Goal: Information Seeking & Learning: Compare options

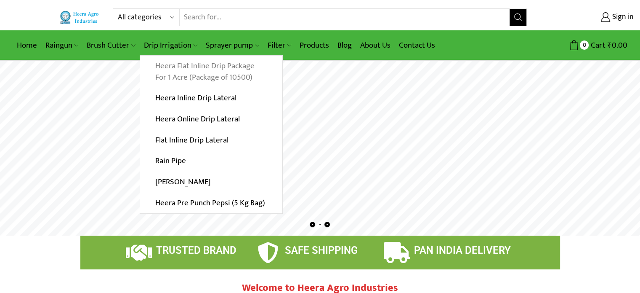
click at [184, 68] on link "Heera Flat Inline Drip Package For 1 Acre (Package of 10500)" at bounding box center [211, 72] width 142 height 32
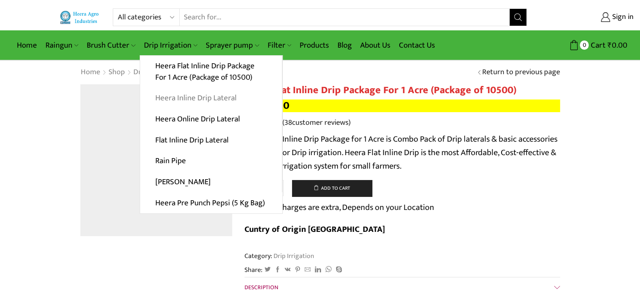
click at [196, 97] on link "Heera Inline Drip Lateral" at bounding box center [211, 98] width 142 height 21
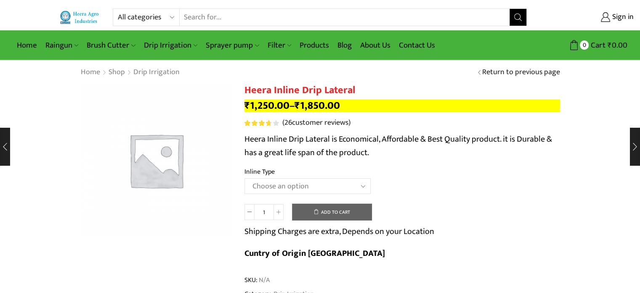
click at [363, 186] on select "Choose an option Heera Inline 12 MM (30CM) Heera Inline 12 MM (38CM) Heera Inli…" at bounding box center [308, 186] width 126 height 16
click at [156, 175] on img at bounding box center [156, 160] width 152 height 152
click at [362, 186] on select "Choose an option Heera Inline 12 MM (30CM) Heera Inline 12 MM (38CM) Heera Inli…" at bounding box center [308, 186] width 126 height 16
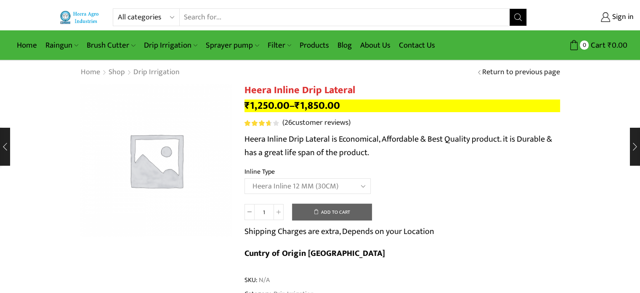
click at [245, 178] on select "Choose an option Heera Inline 12 MM (30CM) Heera Inline 12 MM (38CM) Heera Inli…" at bounding box center [308, 186] width 126 height 16
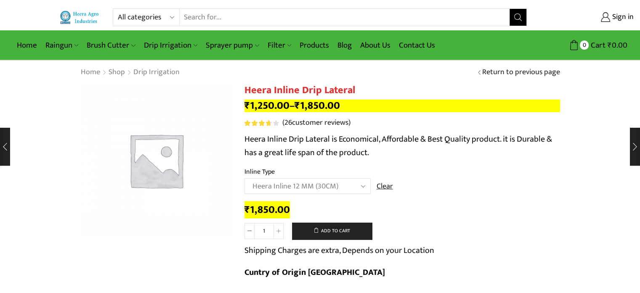
click at [362, 187] on select "Choose an option Heera Inline 12 MM (30CM) Heera Inline 12 MM (38CM) Heera Inli…" at bounding box center [308, 186] width 126 height 16
click at [245, 178] on select "Choose an option Heera Inline 12 MM (30CM) Heera Inline 12 MM (38CM) Heera Inli…" at bounding box center [308, 186] width 126 height 16
select select "Kohinoor Inline 12 MM (30CM)"
click at [365, 186] on select "Choose an option Heera Inline 12 MM (30CM) Heera Inline 12 MM (38CM) Heera Inli…" at bounding box center [308, 186] width 126 height 16
click at [418, 168] on th "Inline Type" at bounding box center [403, 172] width 316 height 12
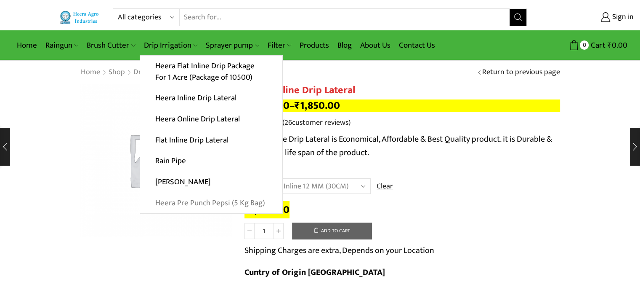
click at [182, 201] on link "Heera Pre Punch Pepsi (5 Kg Bag)" at bounding box center [211, 202] width 142 height 21
click at [218, 203] on link "Heera Pre Punch Pepsi (5 Kg Bag)" at bounding box center [211, 202] width 142 height 21
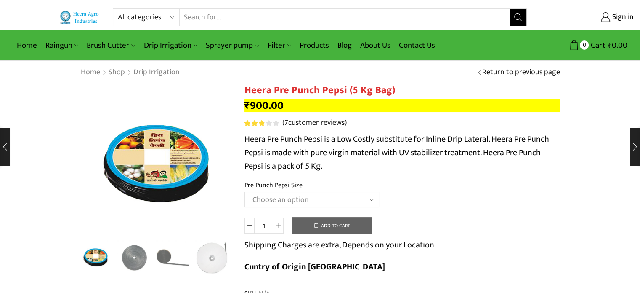
click at [371, 199] on select "Choose an option Heera Pre Punch Pepsi (1 Foot) Heera Pre Punch Pepsi (1.25 Fee…" at bounding box center [312, 199] width 135 height 16
click at [245, 191] on select "Choose an option Heera Pre Punch Pepsi (1 Foot) Heera Pre Punch Pepsi (1.25 Fee…" at bounding box center [312, 199] width 135 height 16
select select "Heera Pre Punch Pepsi (1 Foot)"
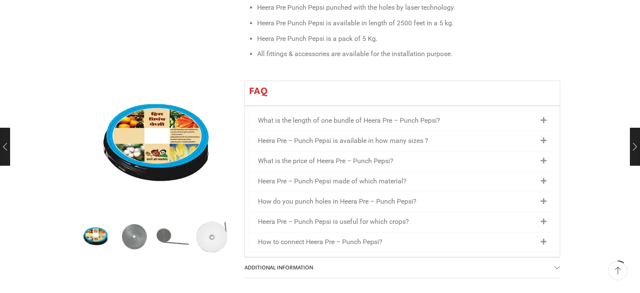
scroll to position [476, 0]
click at [543, 117] on icon at bounding box center [544, 120] width 6 height 7
click at [544, 117] on icon at bounding box center [544, 120] width 6 height 7
click at [370, 238] on link "How to connect Heera Pre – Punch Pepsi?" at bounding box center [320, 242] width 125 height 8
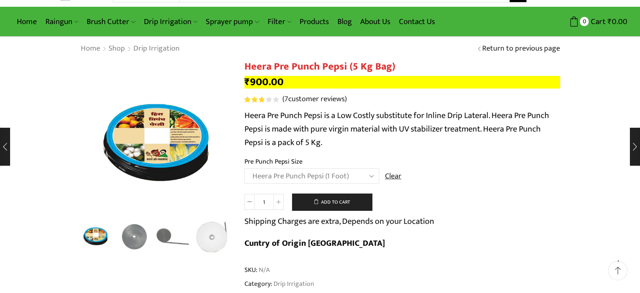
scroll to position [0, 0]
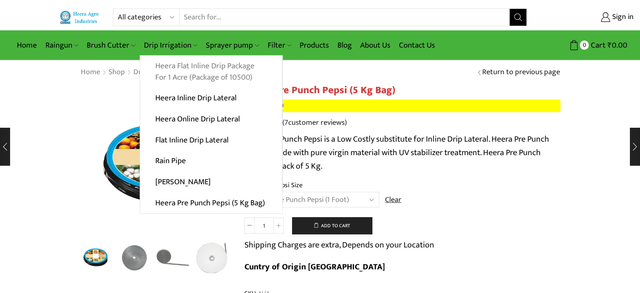
click at [173, 72] on link "Heera Flat Inline Drip Package For 1 Acre (Package of 10500)" at bounding box center [211, 72] width 142 height 32
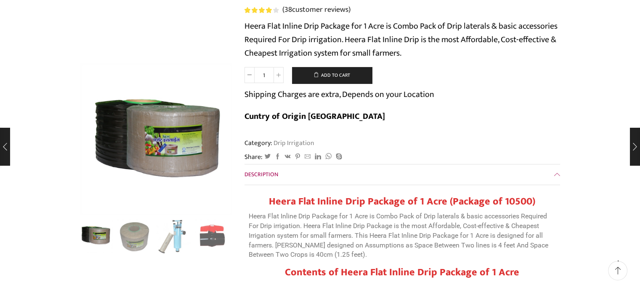
scroll to position [126, 0]
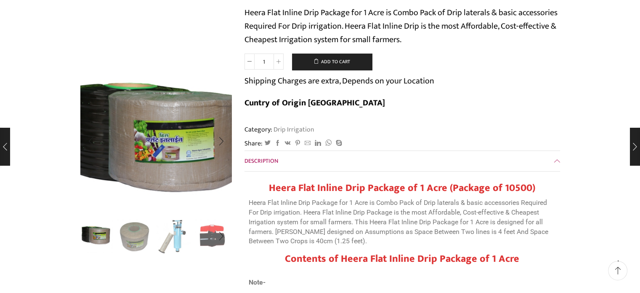
click at [171, 140] on img "1 / 10" at bounding box center [150, 138] width 212 height 212
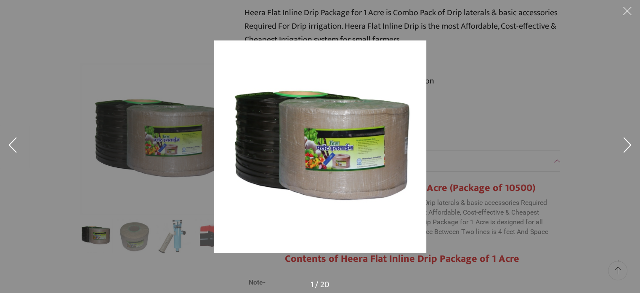
click at [627, 144] on button at bounding box center [627, 146] width 25 height 42
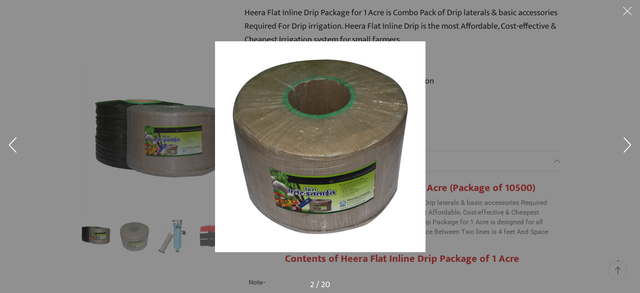
click at [627, 144] on button at bounding box center [627, 146] width 25 height 42
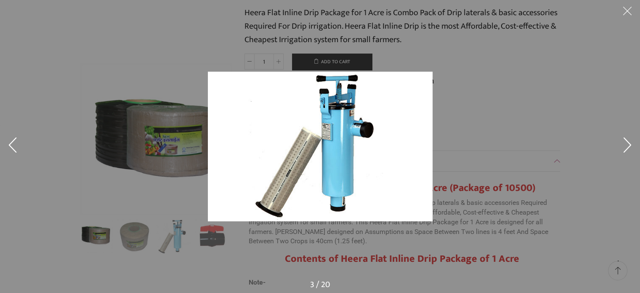
click at [627, 144] on button at bounding box center [627, 146] width 25 height 42
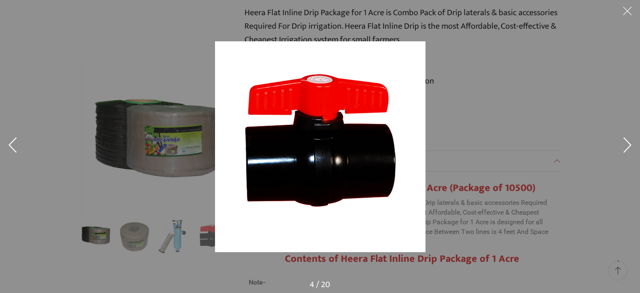
click at [627, 144] on button at bounding box center [627, 146] width 25 height 42
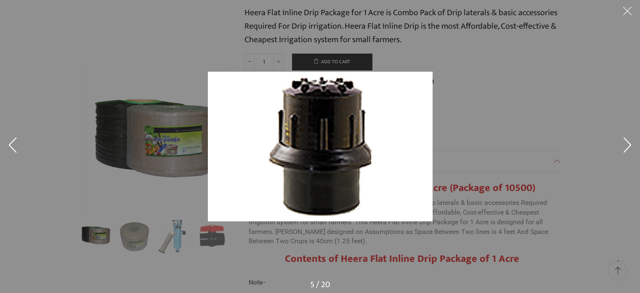
click at [627, 144] on button at bounding box center [627, 146] width 25 height 42
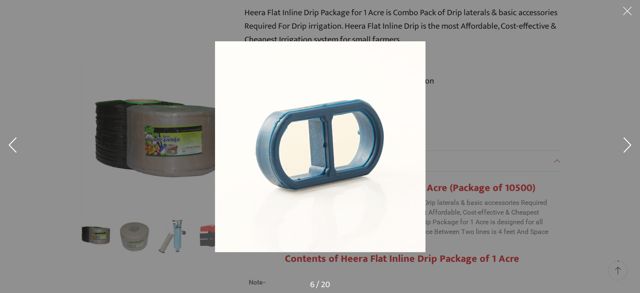
click at [627, 144] on button at bounding box center [627, 146] width 25 height 42
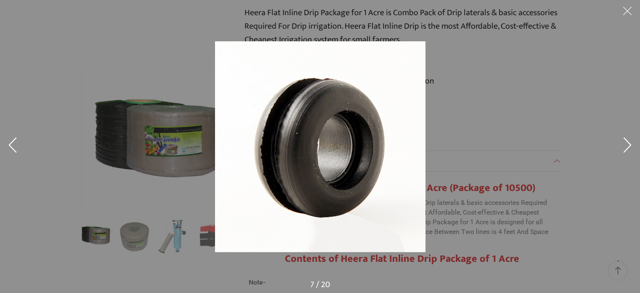
click at [627, 144] on button at bounding box center [627, 146] width 25 height 42
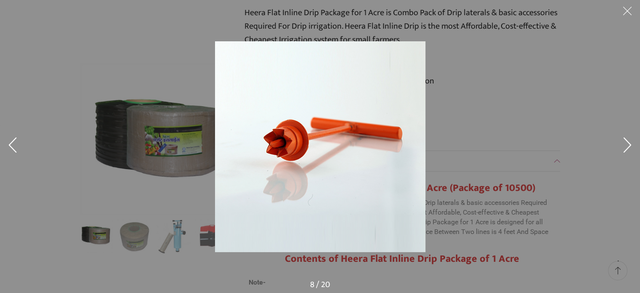
click at [627, 144] on button at bounding box center [627, 146] width 25 height 42
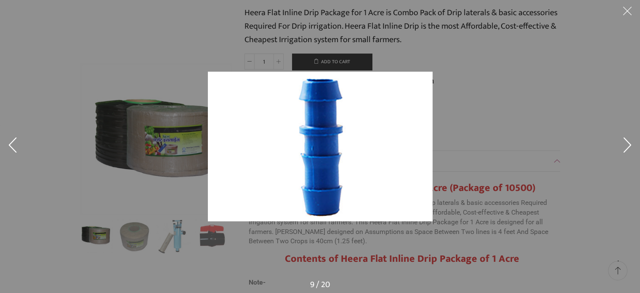
click at [627, 144] on button at bounding box center [627, 146] width 25 height 42
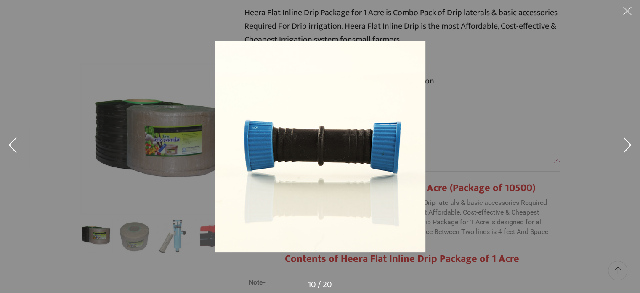
click at [627, 144] on button at bounding box center [627, 146] width 25 height 42
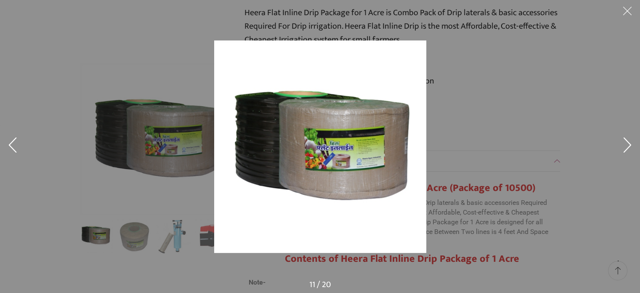
click at [627, 144] on button at bounding box center [627, 146] width 25 height 42
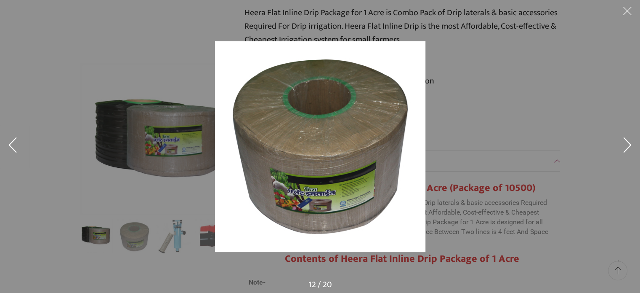
click at [627, 144] on button at bounding box center [627, 146] width 25 height 42
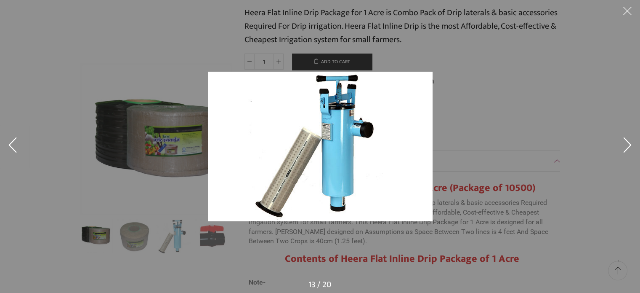
click at [627, 144] on button at bounding box center [627, 146] width 25 height 42
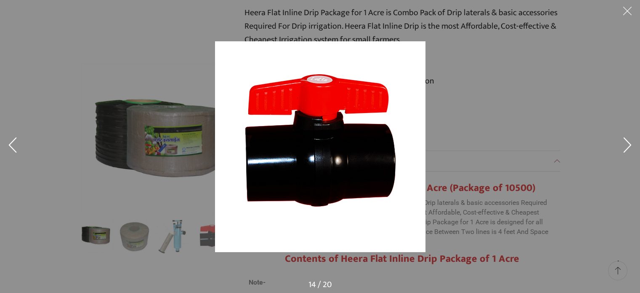
click at [627, 144] on button at bounding box center [627, 146] width 25 height 42
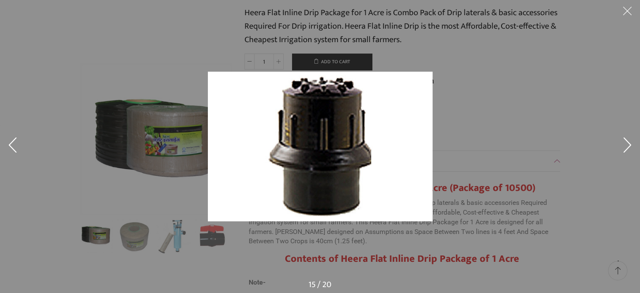
click at [627, 144] on button at bounding box center [627, 146] width 25 height 42
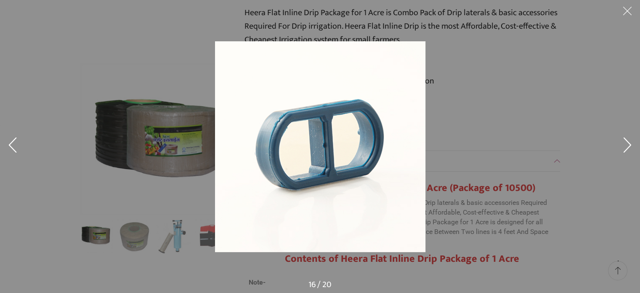
click at [627, 144] on button at bounding box center [627, 146] width 25 height 42
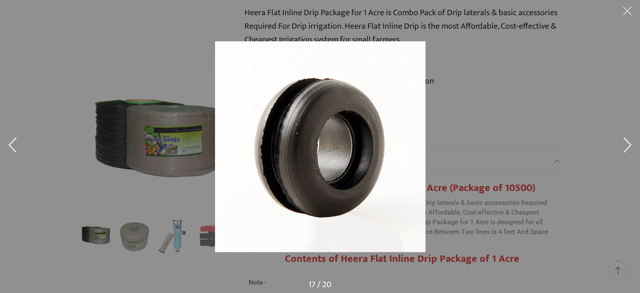
click at [628, 13] on button at bounding box center [627, 12] width 25 height 25
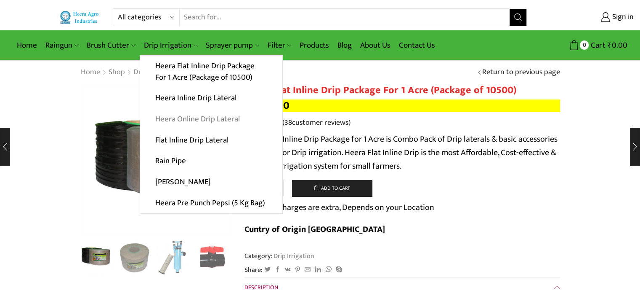
click at [185, 118] on link "Heera Online Drip Lateral" at bounding box center [211, 119] width 142 height 21
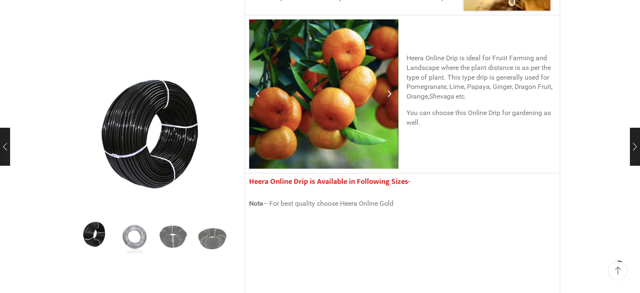
scroll to position [505, 0]
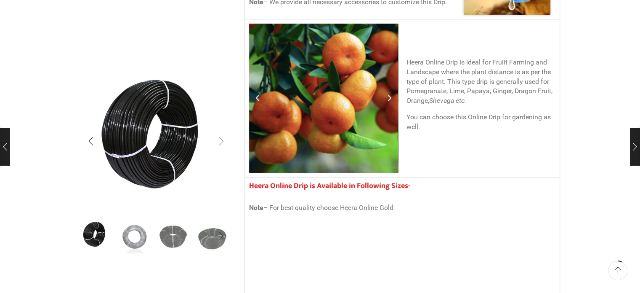
click at [219, 139] on div "Next slide" at bounding box center [221, 140] width 21 height 21
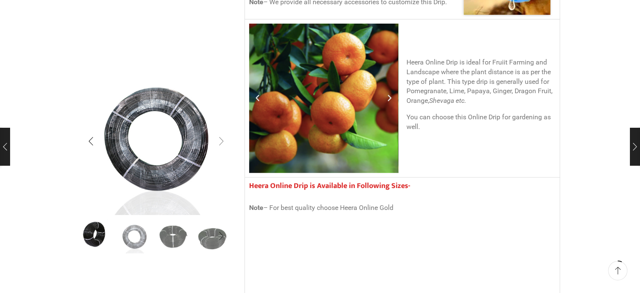
click at [222, 139] on div "Next slide" at bounding box center [221, 140] width 21 height 21
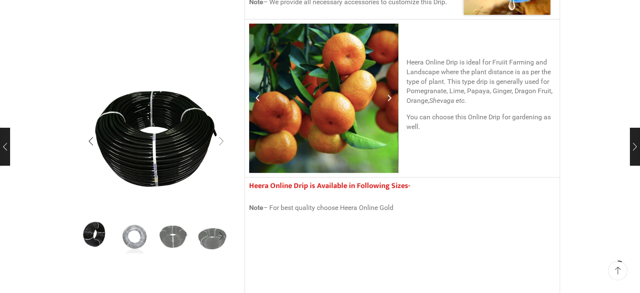
click at [222, 139] on div "Next slide" at bounding box center [221, 140] width 21 height 21
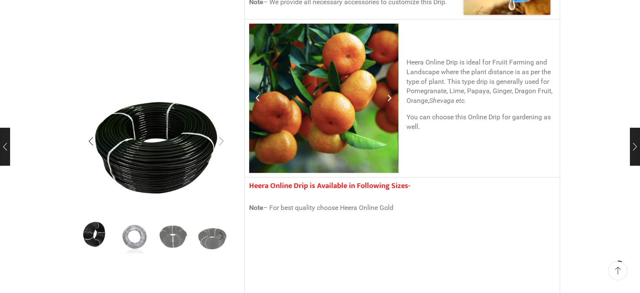
click at [222, 139] on div "Next slide" at bounding box center [221, 140] width 21 height 21
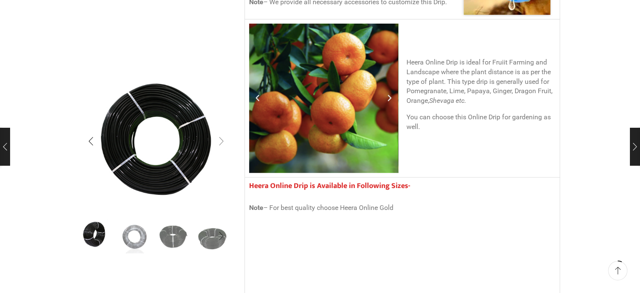
click at [222, 139] on div "Next slide" at bounding box center [221, 140] width 21 height 21
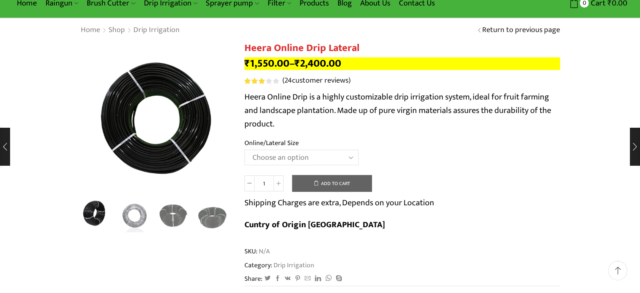
scroll to position [0, 0]
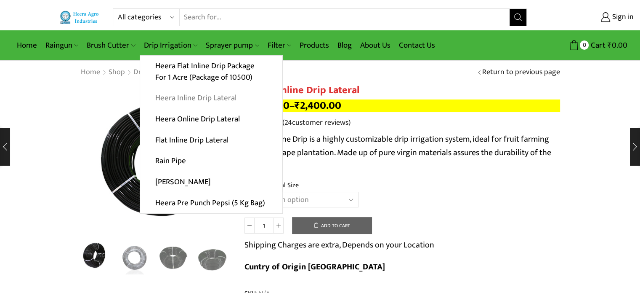
click at [193, 100] on link "Heera Inline Drip Lateral" at bounding box center [211, 98] width 142 height 21
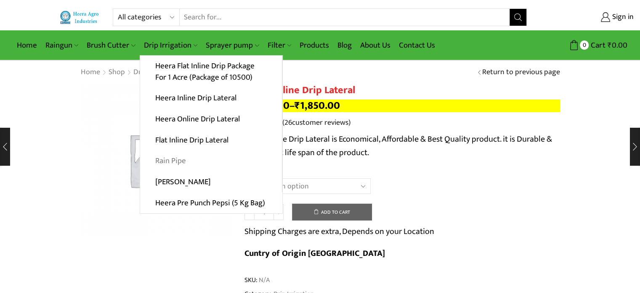
click at [187, 160] on link "Rain Pipe" at bounding box center [211, 160] width 142 height 21
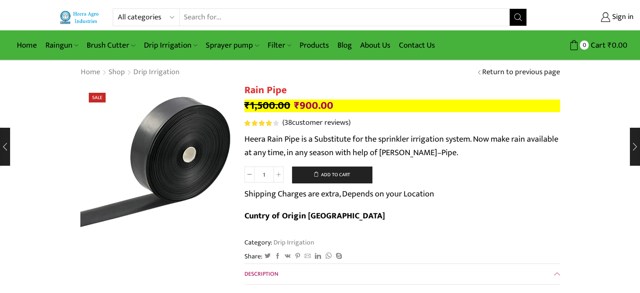
click at [185, 164] on img at bounding box center [144, 158] width 210 height 210
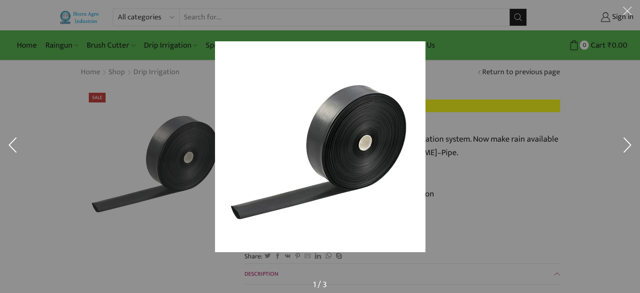
click at [625, 145] on button at bounding box center [627, 146] width 25 height 42
click at [627, 8] on button at bounding box center [627, 12] width 25 height 25
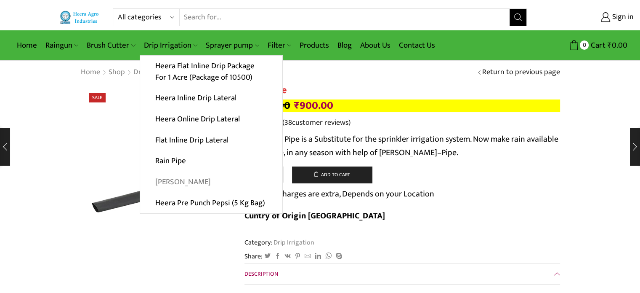
click at [183, 180] on link "[PERSON_NAME]" at bounding box center [211, 181] width 142 height 21
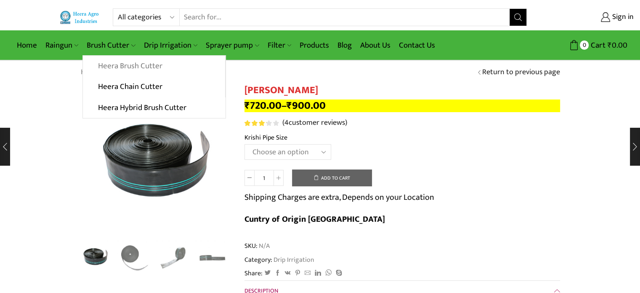
click at [128, 68] on link "Heera Brush Cutter" at bounding box center [154, 66] width 142 height 21
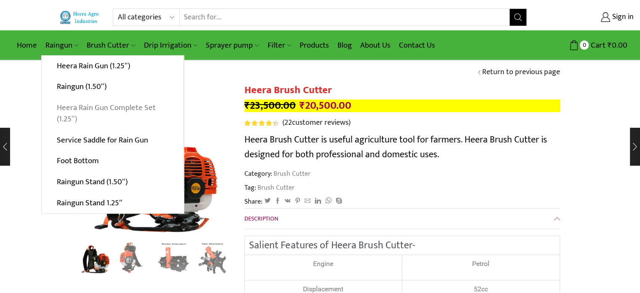
click at [89, 106] on link "Heera Rain Gun Complete Set (1.25″)" at bounding box center [113, 113] width 142 height 32
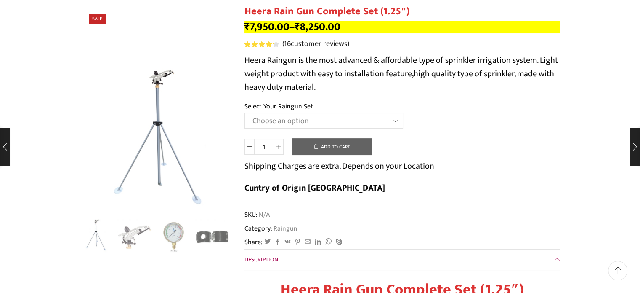
scroll to position [84, 0]
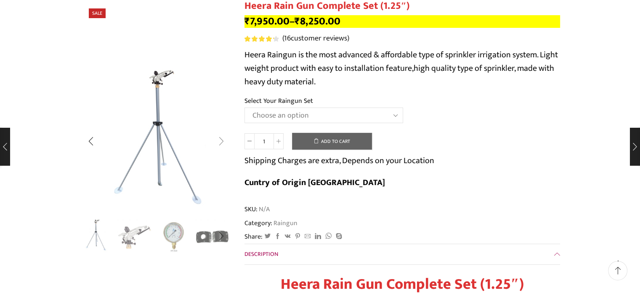
click at [221, 139] on div "Next slide" at bounding box center [221, 140] width 21 height 21
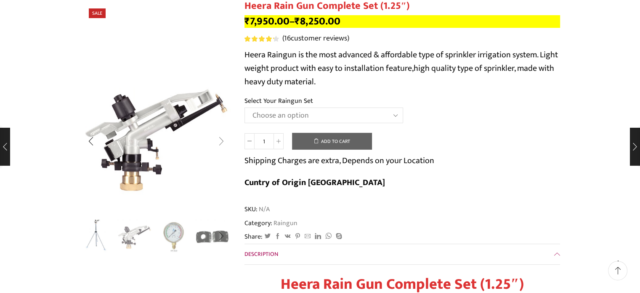
click at [222, 140] on div "Next slide" at bounding box center [221, 140] width 21 height 21
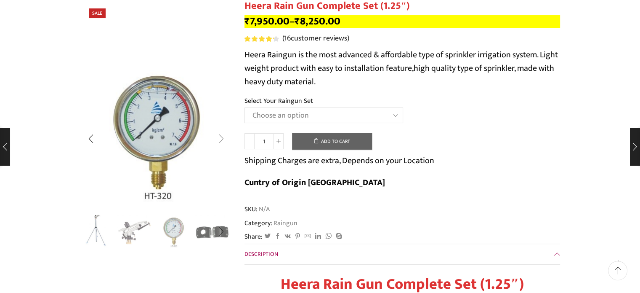
click at [222, 140] on div "Next slide" at bounding box center [221, 138] width 21 height 21
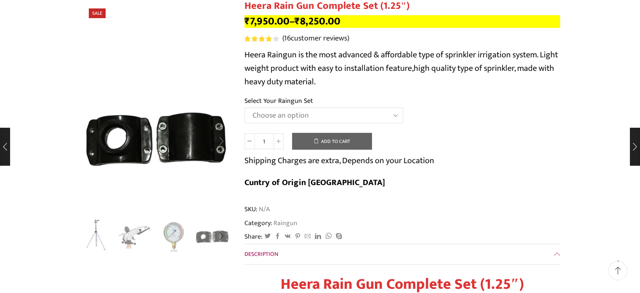
click at [221, 140] on div "Next slide" at bounding box center [221, 140] width 21 height 21
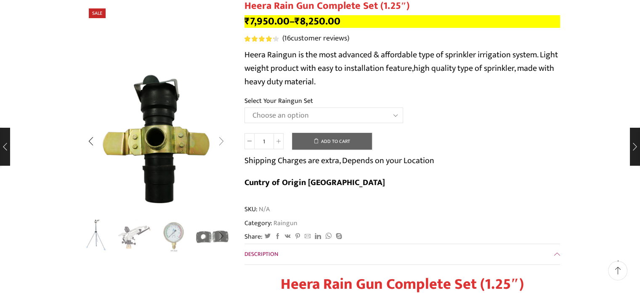
click at [221, 140] on div "Next slide" at bounding box center [221, 140] width 21 height 21
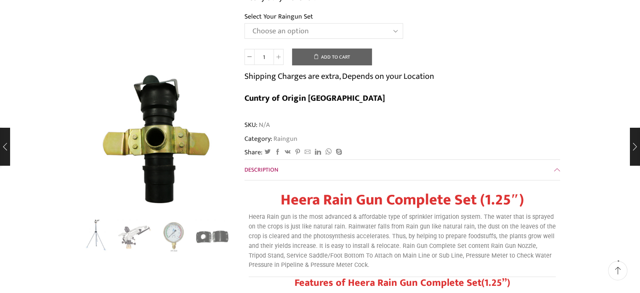
scroll to position [0, 0]
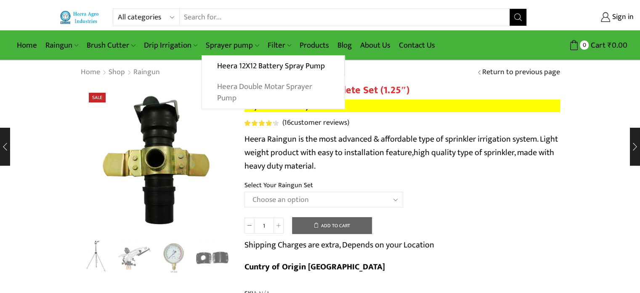
click at [247, 89] on link "Heera Double Motar Sprayer Pump" at bounding box center [273, 92] width 142 height 32
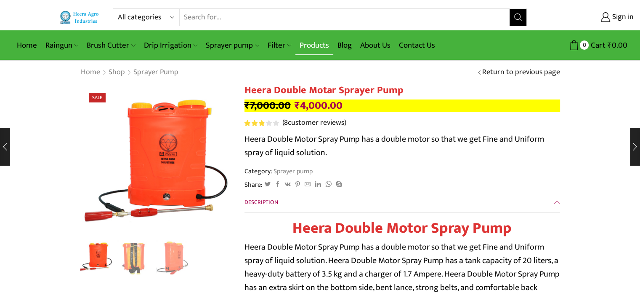
click at [314, 47] on link "Products" at bounding box center [314, 45] width 38 height 20
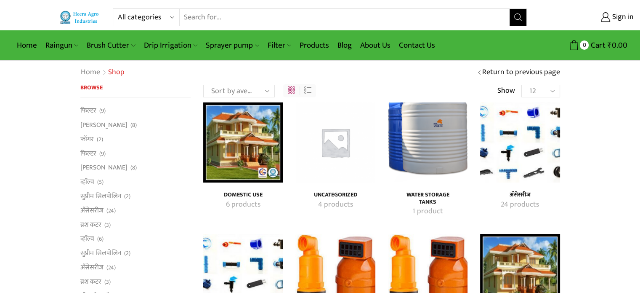
scroll to position [42, 0]
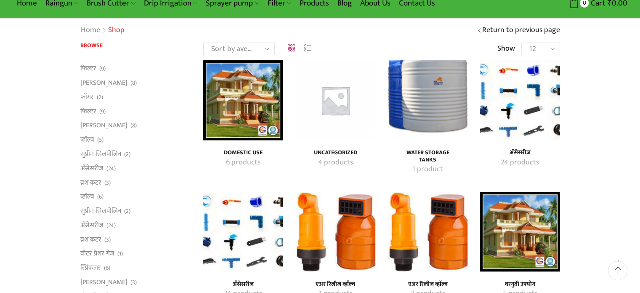
click at [258, 109] on img "Visit product category Domestic Use" at bounding box center [243, 100] width 80 height 80
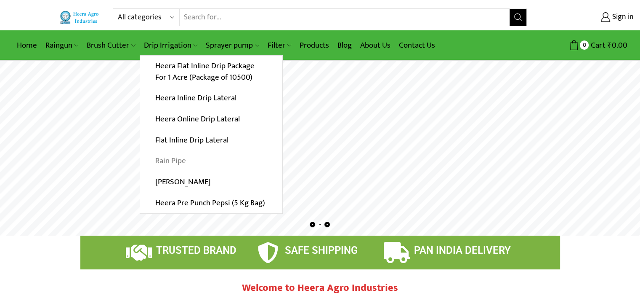
click at [186, 158] on link "Rain Pipe" at bounding box center [211, 160] width 142 height 21
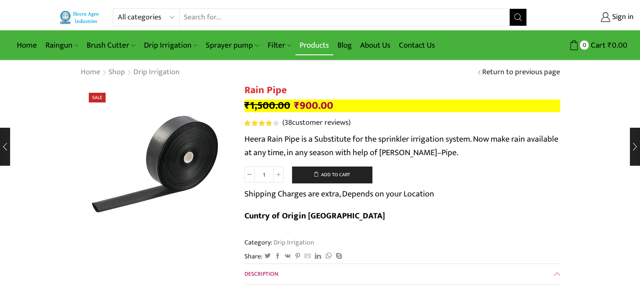
click at [308, 45] on link "Products" at bounding box center [314, 45] width 38 height 20
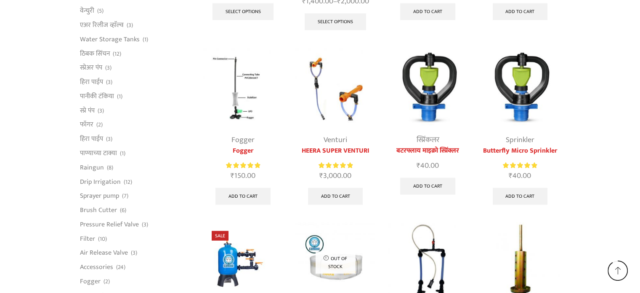
scroll to position [1979, 0]
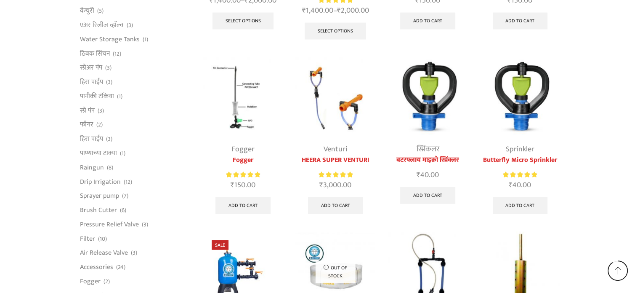
click at [429, 90] on img at bounding box center [428, 97] width 80 height 80
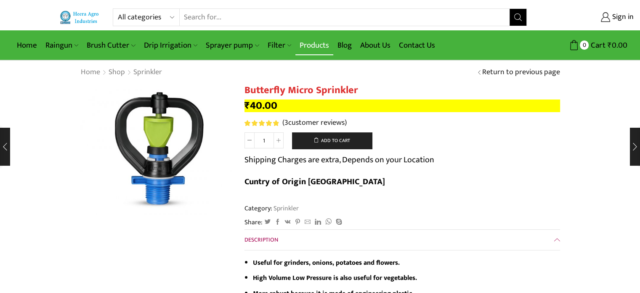
click at [314, 44] on link "Products" at bounding box center [314, 45] width 38 height 20
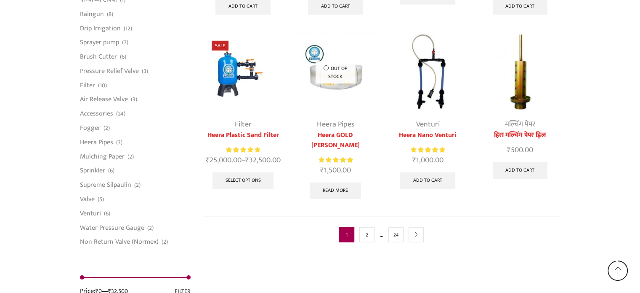
scroll to position [2189, 0]
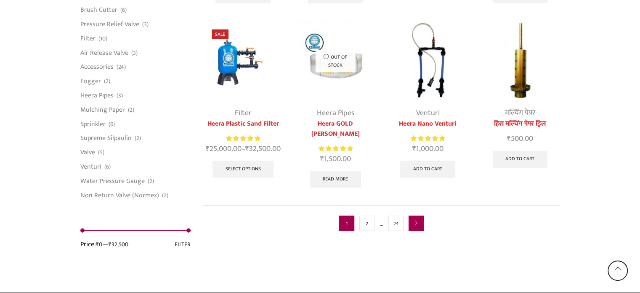
click at [415, 221] on icon "next" at bounding box center [416, 223] width 5 height 5
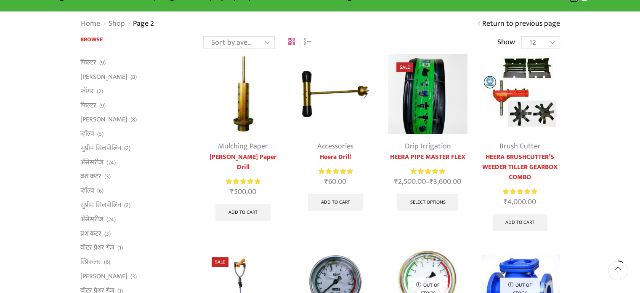
scroll to position [42, 0]
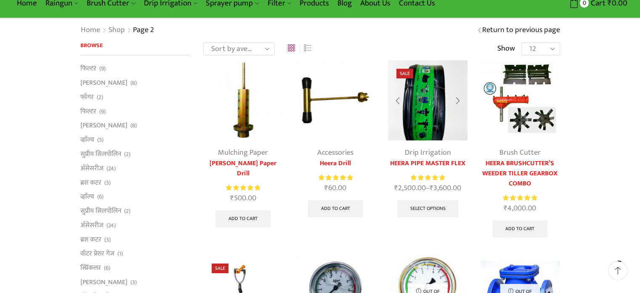
click at [422, 126] on img at bounding box center [428, 100] width 80 height 80
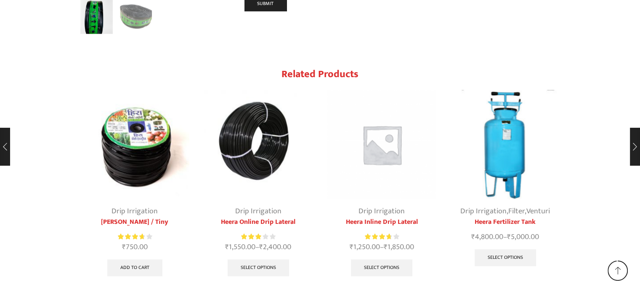
scroll to position [1052, 0]
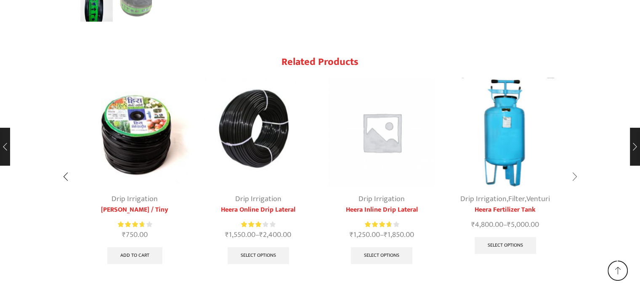
click at [574, 166] on div "Next slide" at bounding box center [574, 176] width 21 height 21
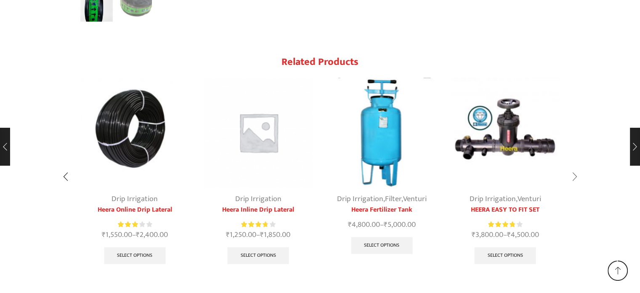
click at [574, 166] on div "Next slide" at bounding box center [574, 176] width 21 height 21
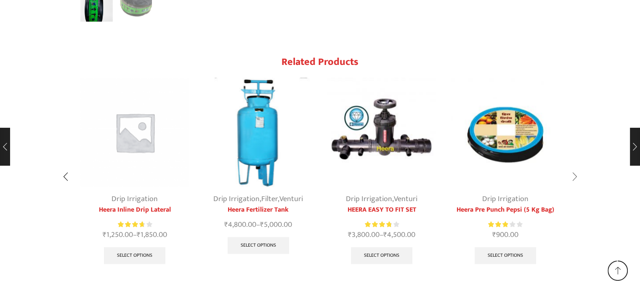
click at [574, 166] on div "Next slide" at bounding box center [574, 176] width 21 height 21
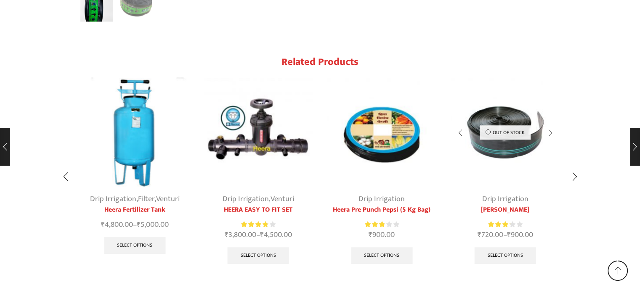
click at [502, 205] on link "[PERSON_NAME]" at bounding box center [505, 210] width 109 height 10
